Goal: Information Seeking & Learning: Learn about a topic

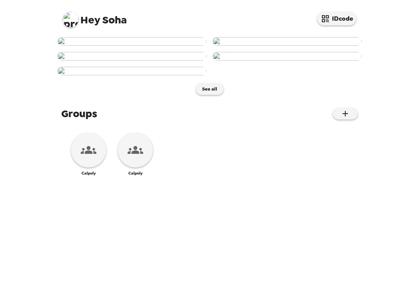
scroll to position [203, 0]
click at [186, 61] on img at bounding box center [131, 56] width 149 height 9
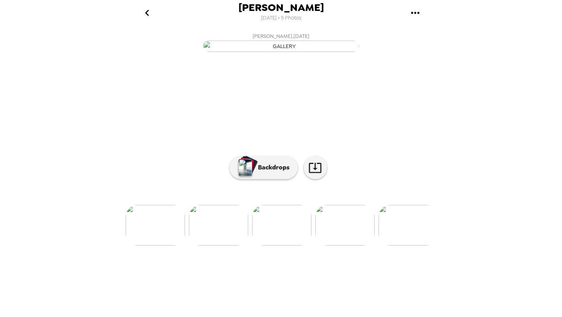
scroll to position [15, 0]
click at [274, 172] on p "Backdrops" at bounding box center [272, 167] width 36 height 9
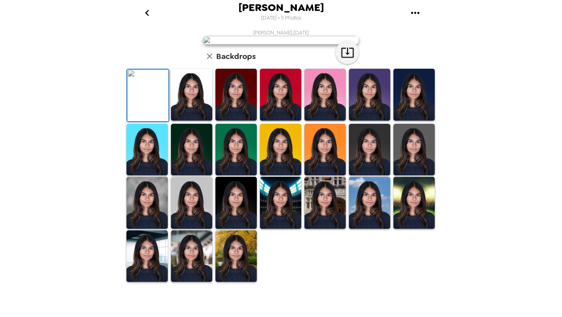
scroll to position [157, 0]
click at [146, 229] on img at bounding box center [147, 203] width 41 height 52
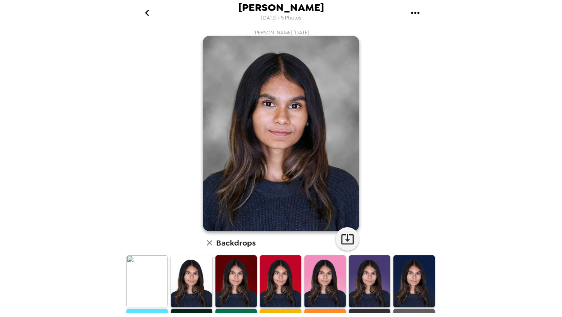
scroll to position [119, 0]
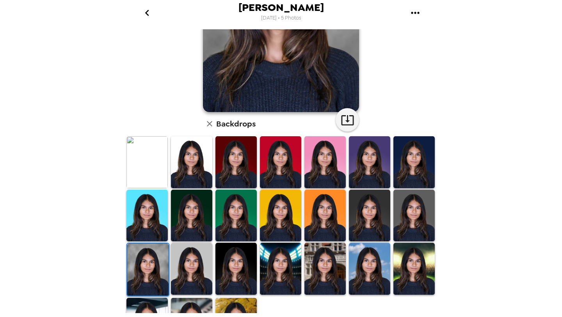
click at [183, 271] on img at bounding box center [191, 269] width 41 height 52
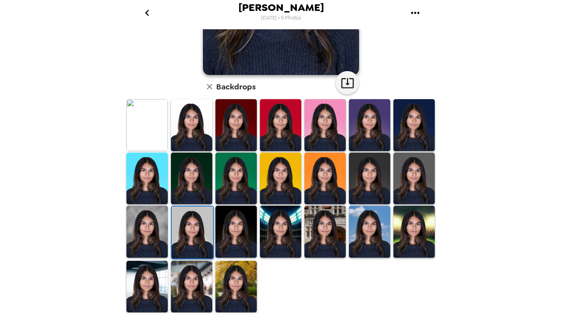
click at [238, 238] on img at bounding box center [236, 232] width 41 height 52
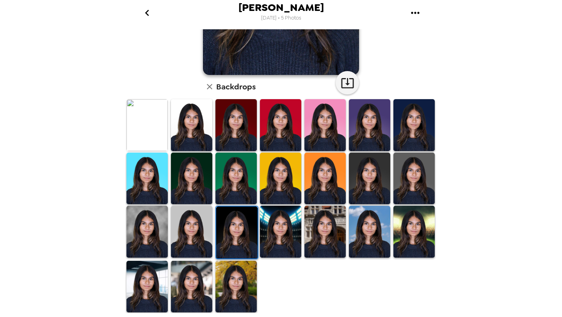
scroll to position [157, 0]
click at [248, 287] on img at bounding box center [236, 287] width 41 height 52
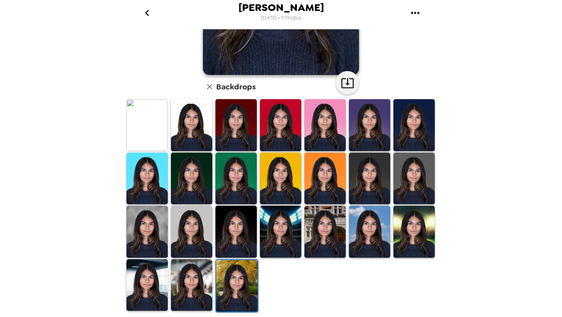
click at [192, 282] on img at bounding box center [191, 285] width 41 height 52
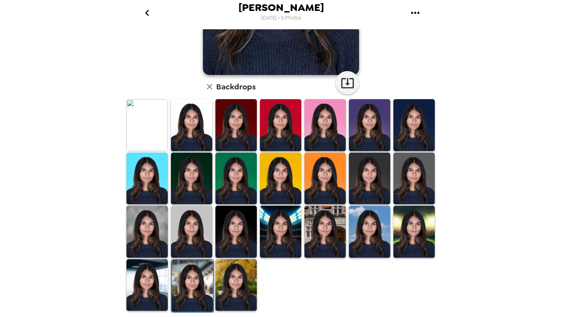
click at [144, 287] on img at bounding box center [147, 285] width 41 height 52
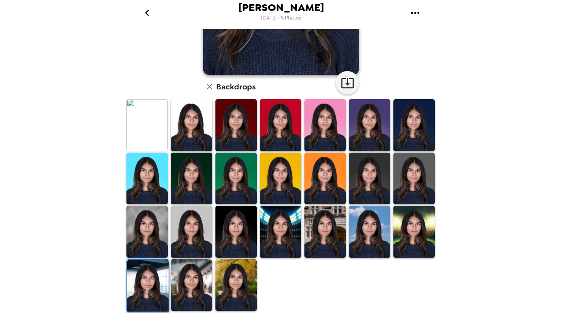
click at [245, 225] on img at bounding box center [236, 232] width 41 height 52
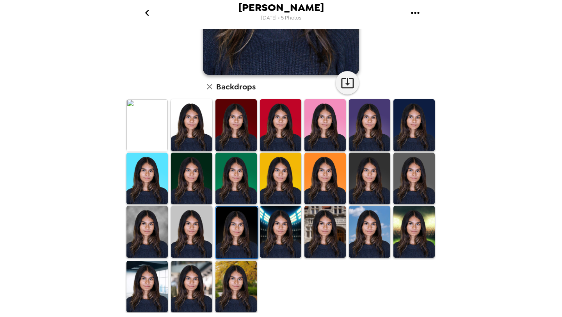
scroll to position [0, 0]
click at [204, 122] on img at bounding box center [191, 125] width 41 height 52
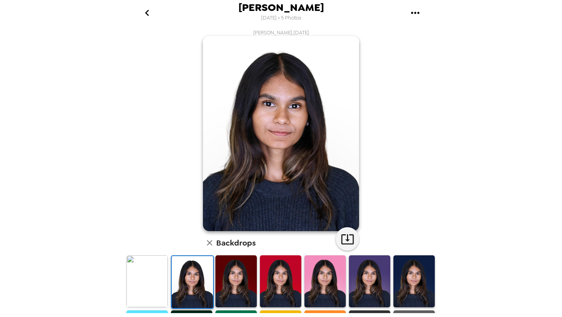
click at [149, 15] on icon "go back" at bounding box center [147, 13] width 12 height 12
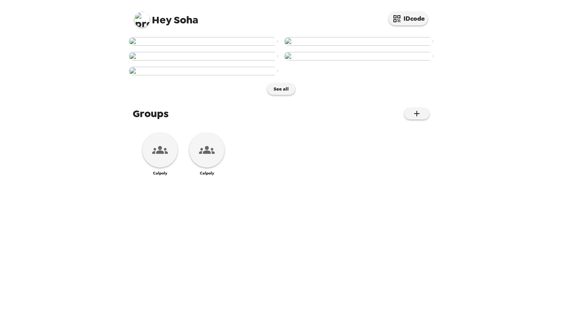
click at [348, 46] on img at bounding box center [358, 41] width 149 height 9
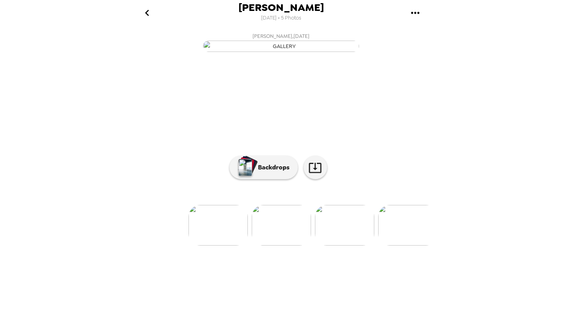
scroll to position [15, 0]
click at [260, 172] on p "Backdrops" at bounding box center [272, 167] width 36 height 9
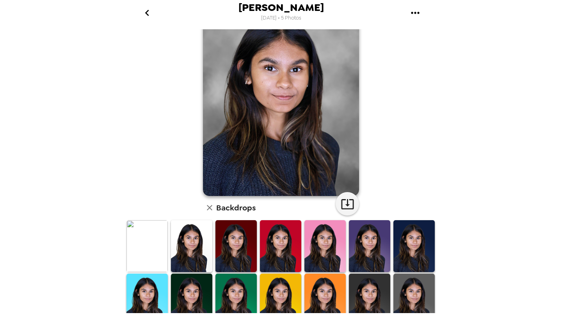
scroll to position [38, 0]
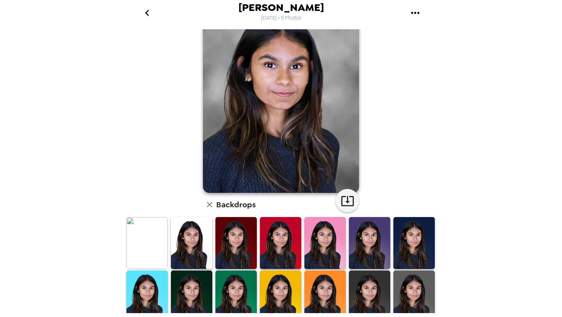
click at [412, 243] on img at bounding box center [414, 243] width 41 height 52
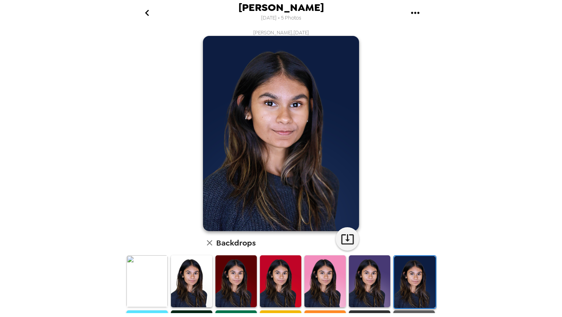
scroll to position [122, 0]
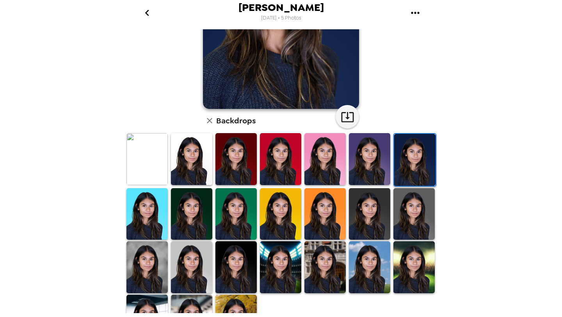
click at [387, 221] on img at bounding box center [369, 214] width 41 height 52
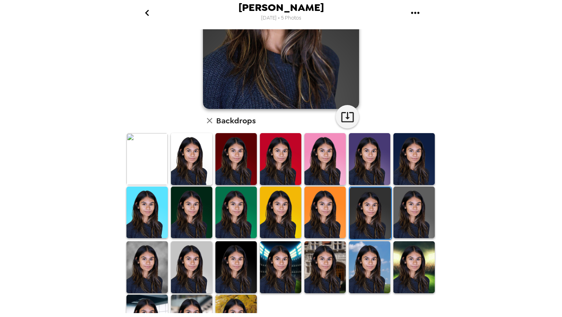
scroll to position [0, 0]
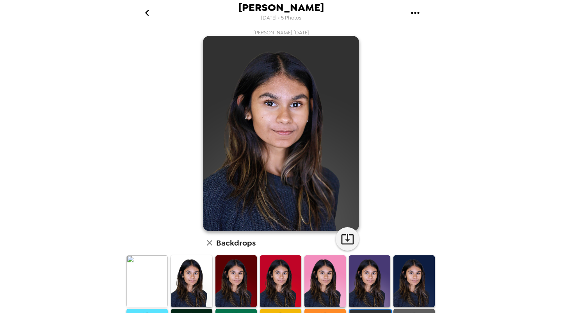
click at [210, 243] on icon "button" at bounding box center [209, 242] width 5 height 5
click at [148, 16] on icon "go back" at bounding box center [147, 13] width 12 height 12
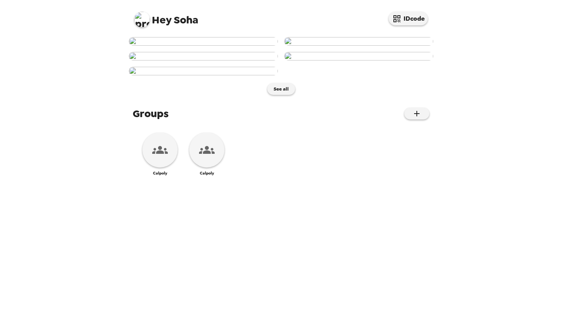
scroll to position [408, 0]
click at [286, 95] on button "See all" at bounding box center [282, 89] width 28 height 12
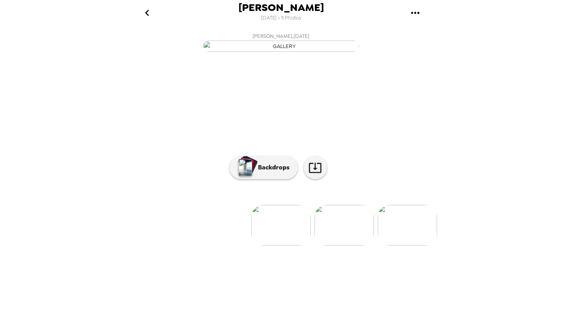
scroll to position [15, 0]
click at [329, 246] on img at bounding box center [344, 225] width 59 height 41
click at [338, 246] on img at bounding box center [344, 225] width 59 height 41
click at [336, 246] on img at bounding box center [345, 225] width 59 height 41
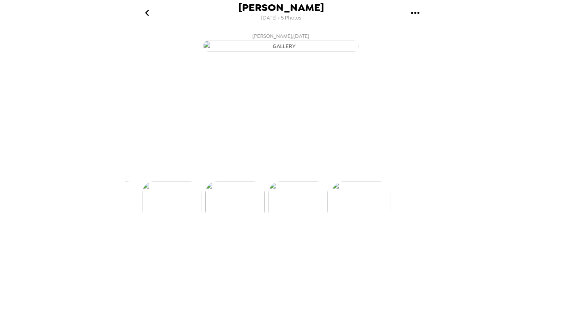
scroll to position [0, 188]
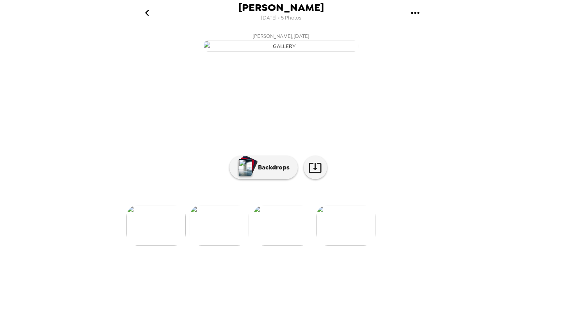
click at [343, 246] on img at bounding box center [345, 225] width 59 height 41
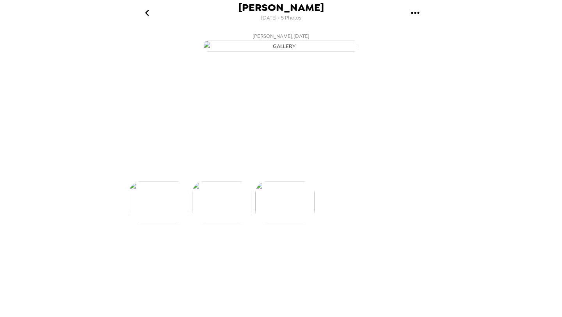
scroll to position [0, 251]
click at [235, 246] on img at bounding box center [219, 225] width 59 height 41
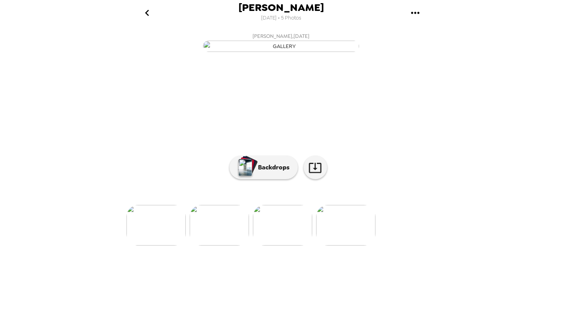
click at [227, 246] on img at bounding box center [219, 225] width 59 height 41
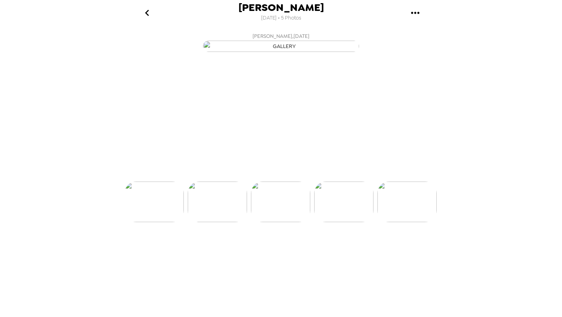
scroll to position [0, 126]
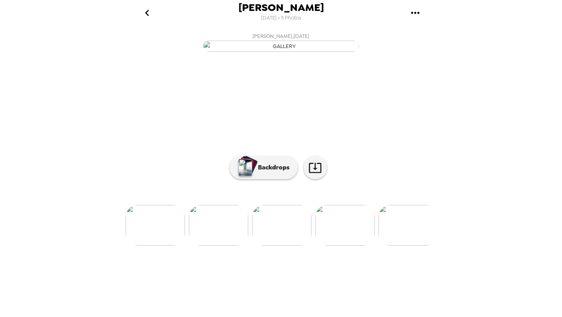
click at [336, 246] on img at bounding box center [345, 225] width 59 height 41
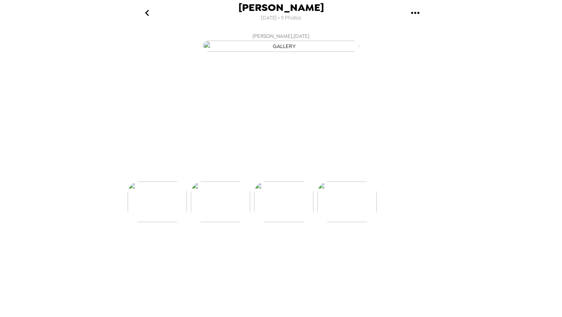
scroll to position [0, 188]
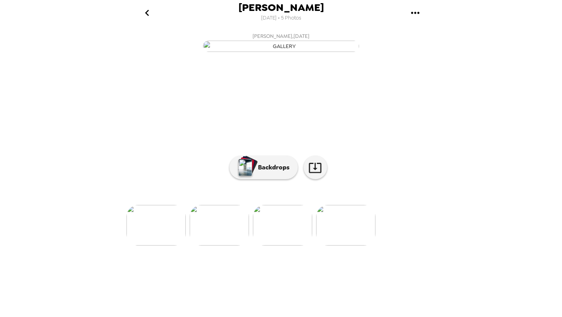
click at [220, 246] on img at bounding box center [219, 225] width 59 height 41
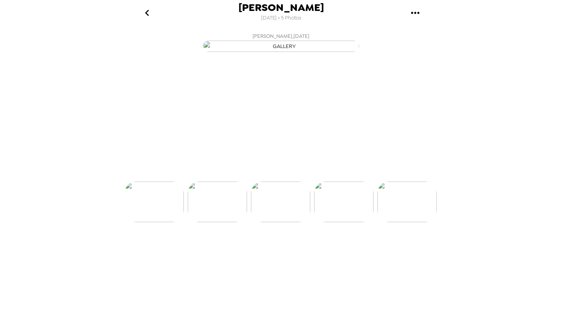
scroll to position [0, 126]
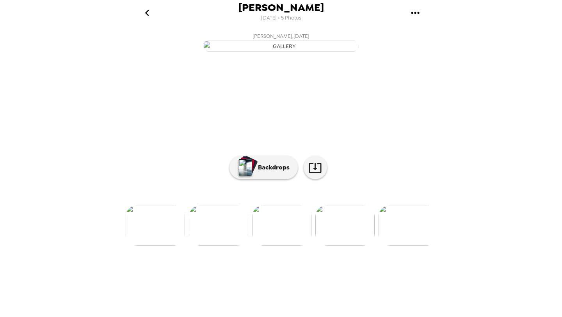
click at [224, 246] on img at bounding box center [218, 225] width 59 height 41
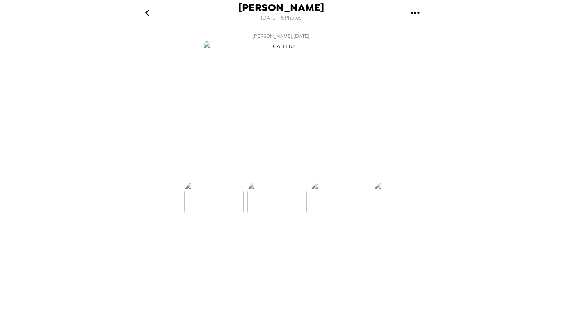
scroll to position [0, 63]
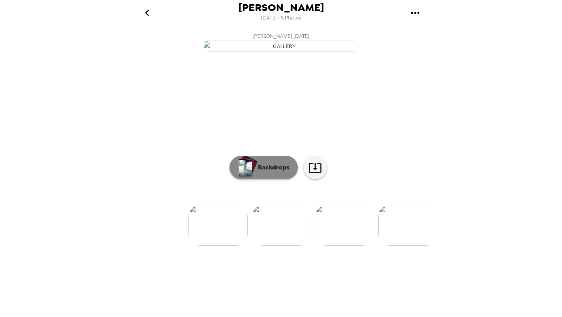
click at [255, 175] on div "button" at bounding box center [248, 165] width 19 height 20
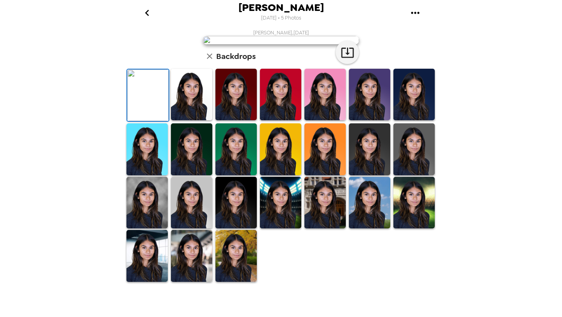
scroll to position [43, 0]
click at [189, 120] on img at bounding box center [191, 95] width 41 height 52
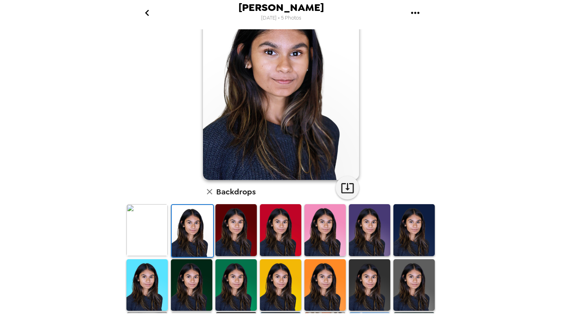
scroll to position [59, 0]
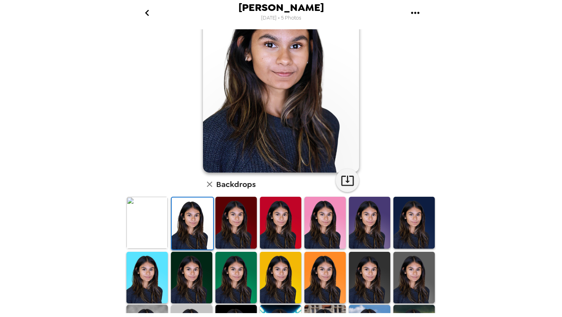
click at [349, 281] on img at bounding box center [369, 278] width 41 height 52
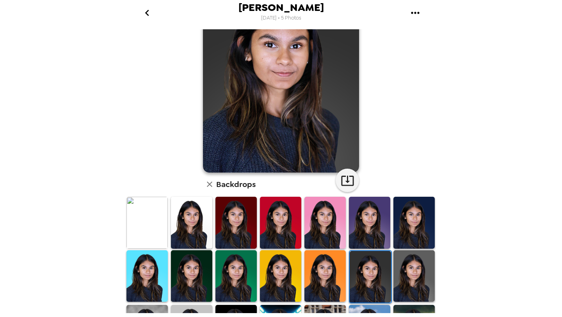
click at [359, 280] on img at bounding box center [370, 277] width 41 height 52
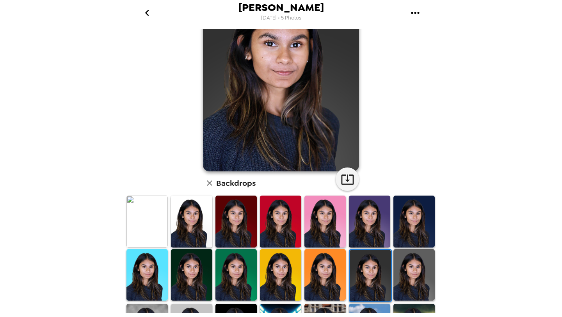
scroll to position [157, 0]
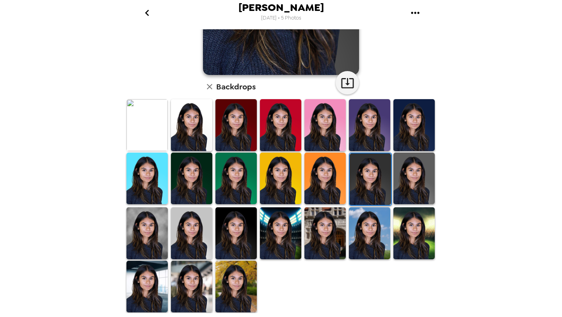
click at [144, 217] on img at bounding box center [147, 233] width 41 height 52
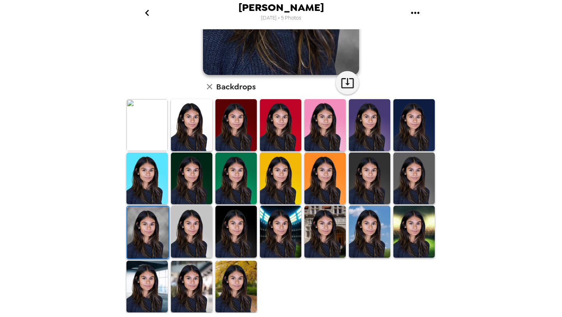
click at [234, 234] on img at bounding box center [236, 232] width 41 height 52
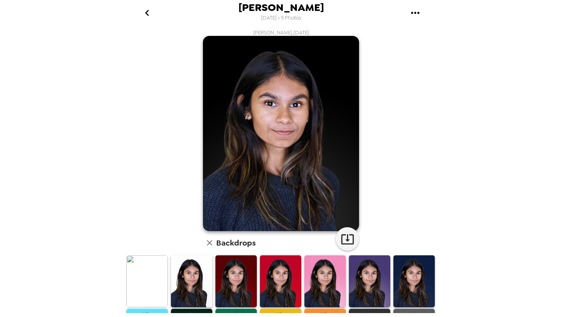
scroll to position [146, 0]
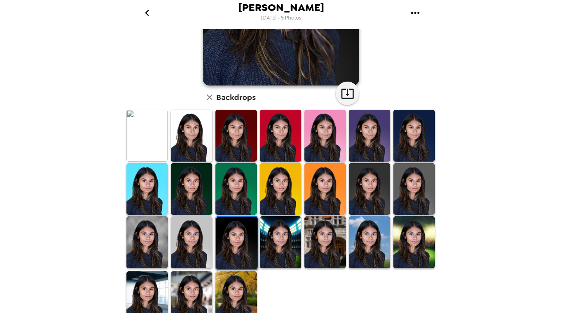
click at [198, 136] on img at bounding box center [191, 136] width 41 height 52
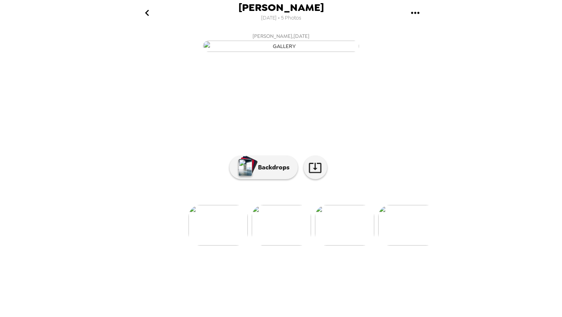
scroll to position [14, 0]
click at [148, 16] on icon "go back" at bounding box center [147, 13] width 4 height 6
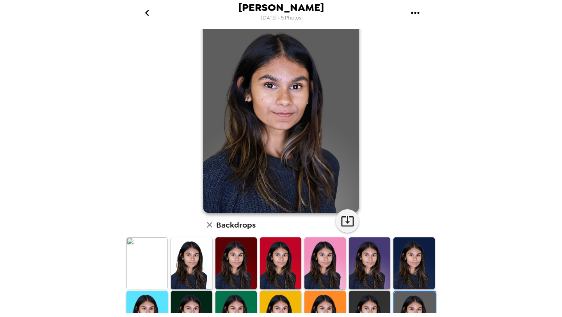
scroll to position [7, 0]
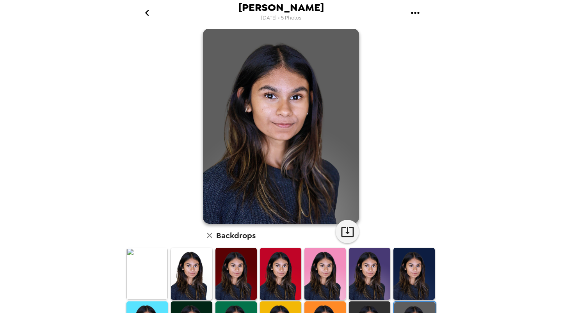
click at [157, 259] on img at bounding box center [147, 274] width 41 height 52
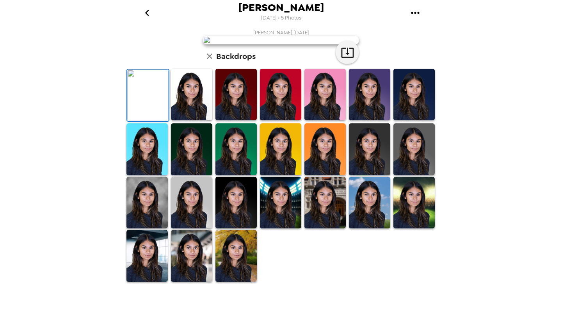
click at [194, 120] on img at bounding box center [191, 95] width 41 height 52
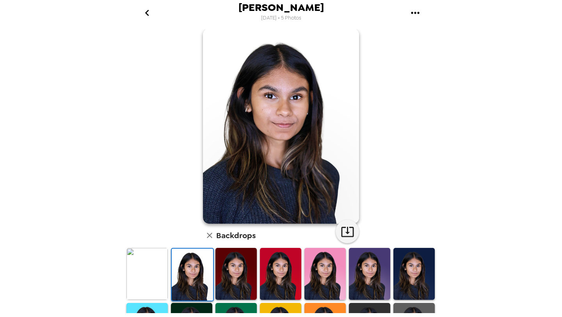
scroll to position [21, 0]
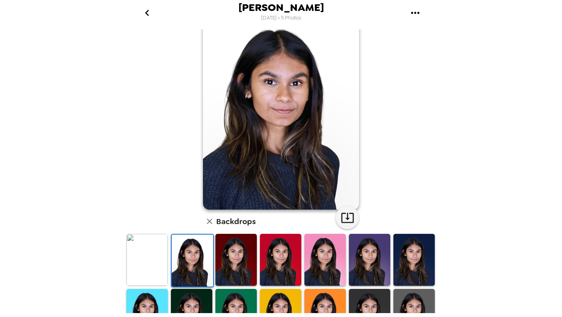
click at [410, 274] on img at bounding box center [414, 260] width 41 height 52
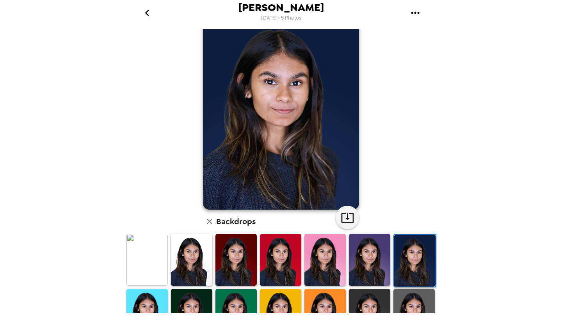
click at [371, 267] on img at bounding box center [369, 260] width 41 height 52
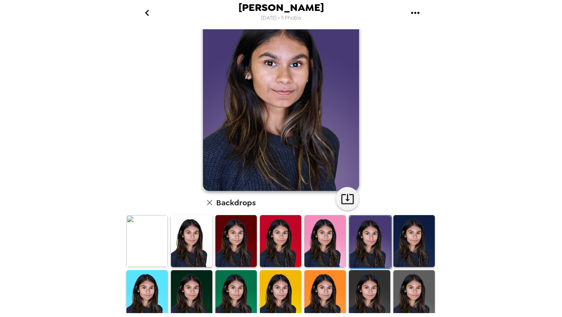
scroll to position [41, 0]
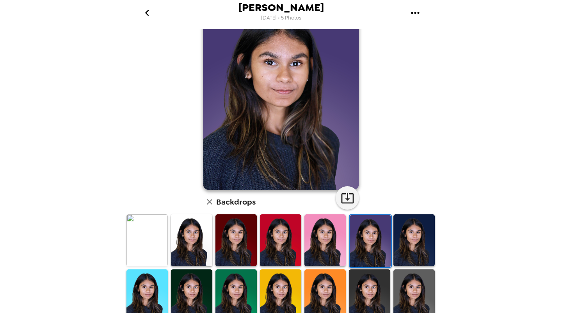
click at [404, 294] on img at bounding box center [414, 295] width 41 height 52
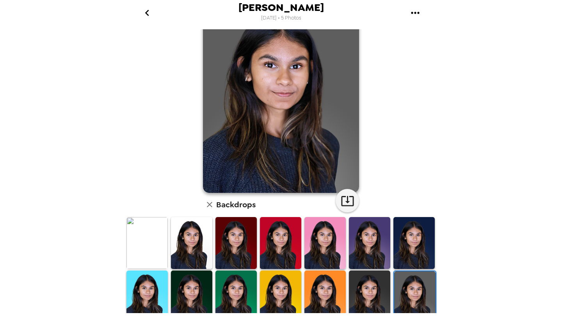
scroll to position [45, 0]
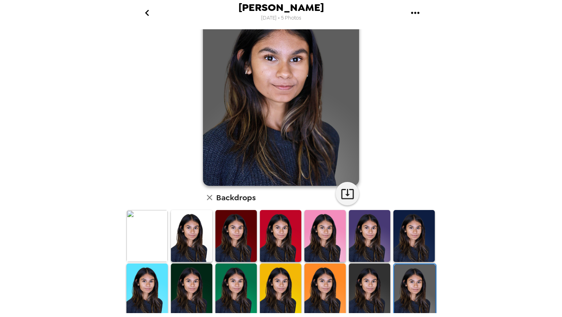
click at [376, 287] on img at bounding box center [369, 290] width 41 height 52
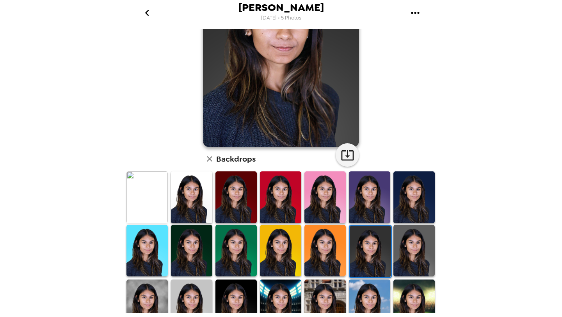
scroll to position [157, 0]
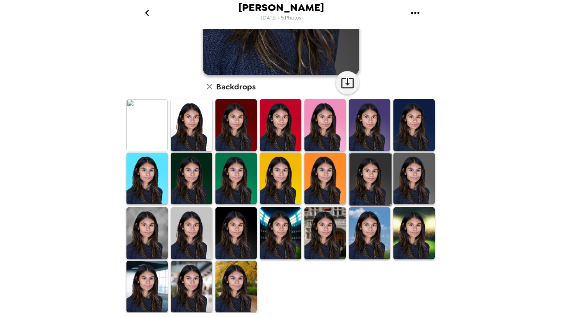
click at [189, 223] on img at bounding box center [191, 233] width 41 height 52
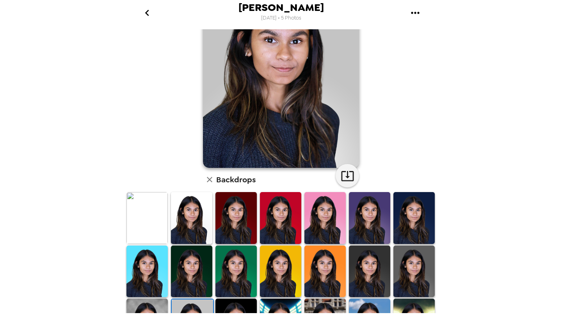
scroll to position [116, 0]
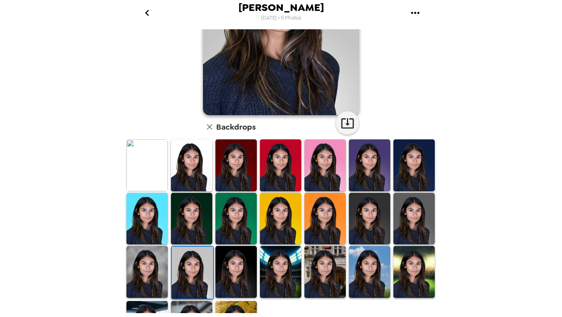
click at [144, 268] on img at bounding box center [147, 272] width 41 height 52
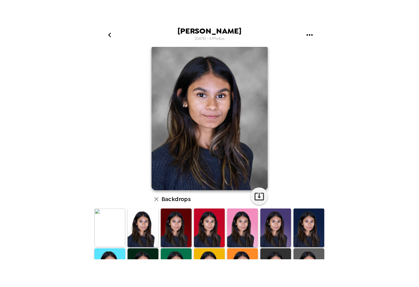
scroll to position [0, 0]
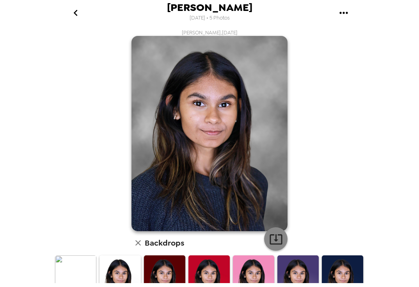
click at [272, 236] on icon "button" at bounding box center [276, 239] width 14 height 14
click at [363, 73] on div "Soha Roy , 04-23-2025 Backdrops" at bounding box center [210, 249] width 312 height 440
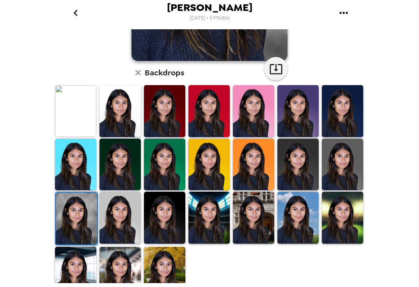
scroll to position [187, 0]
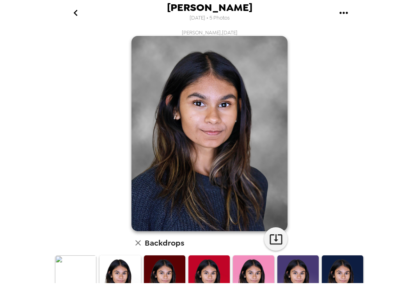
scroll to position [187, 0]
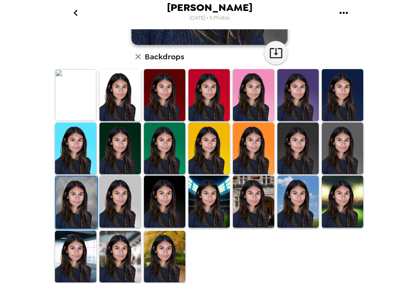
click at [153, 242] on img at bounding box center [164, 257] width 41 height 52
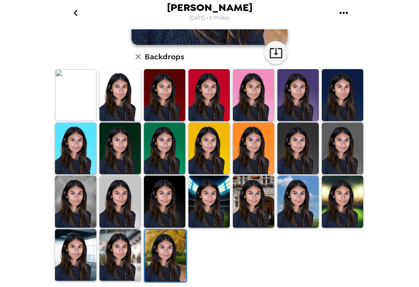
click at [112, 246] on img at bounding box center [120, 255] width 41 height 52
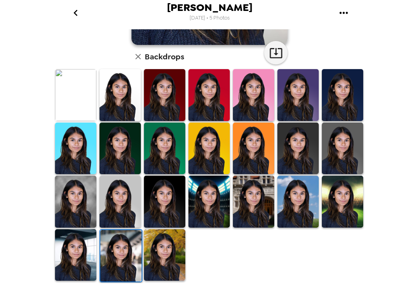
click at [290, 201] on img at bounding box center [298, 202] width 41 height 52
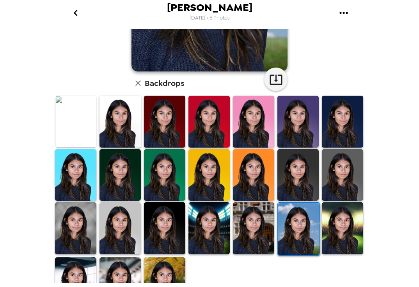
scroll to position [171, 0]
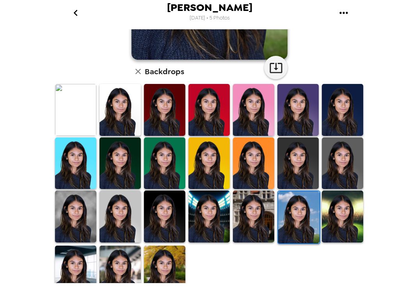
click at [222, 213] on img at bounding box center [209, 217] width 41 height 52
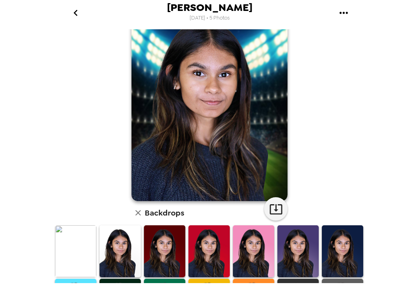
scroll to position [69, 0]
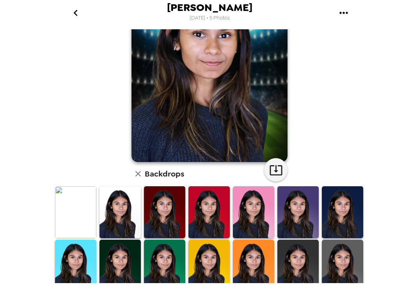
click at [343, 261] on img at bounding box center [342, 266] width 41 height 52
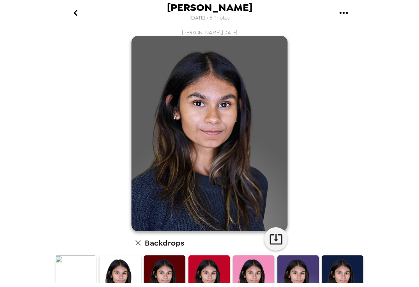
scroll to position [111, 0]
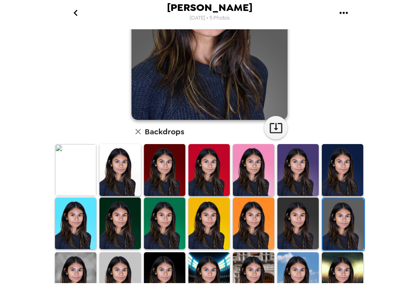
click at [300, 230] on img at bounding box center [298, 224] width 41 height 52
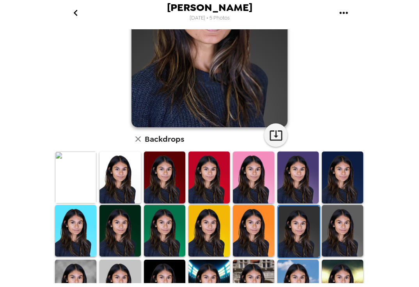
scroll to position [187, 0]
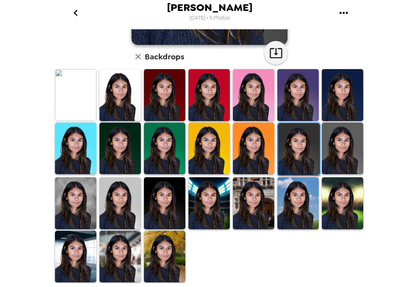
click at [168, 248] on img at bounding box center [164, 257] width 41 height 52
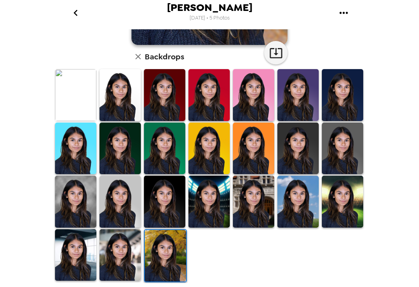
scroll to position [0, 0]
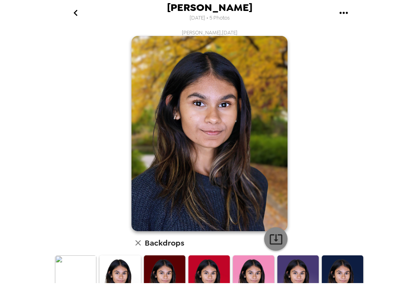
click at [273, 240] on icon "button" at bounding box center [276, 239] width 14 height 14
